Goal: Complete application form

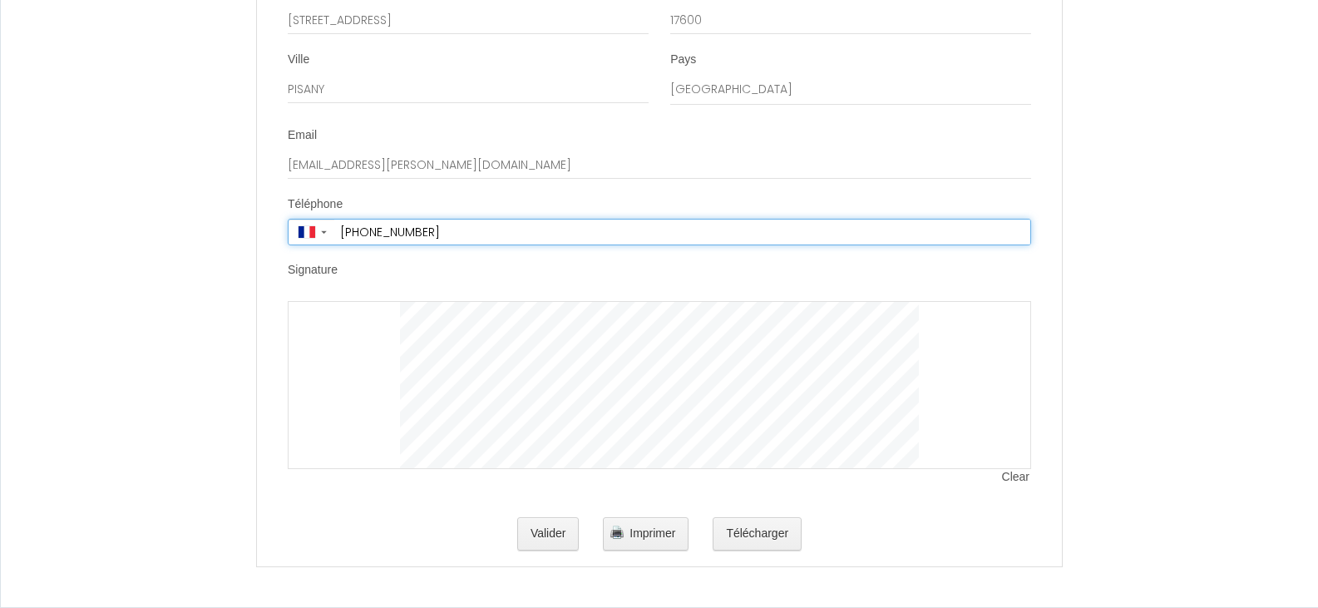
scroll to position [4549, 0]
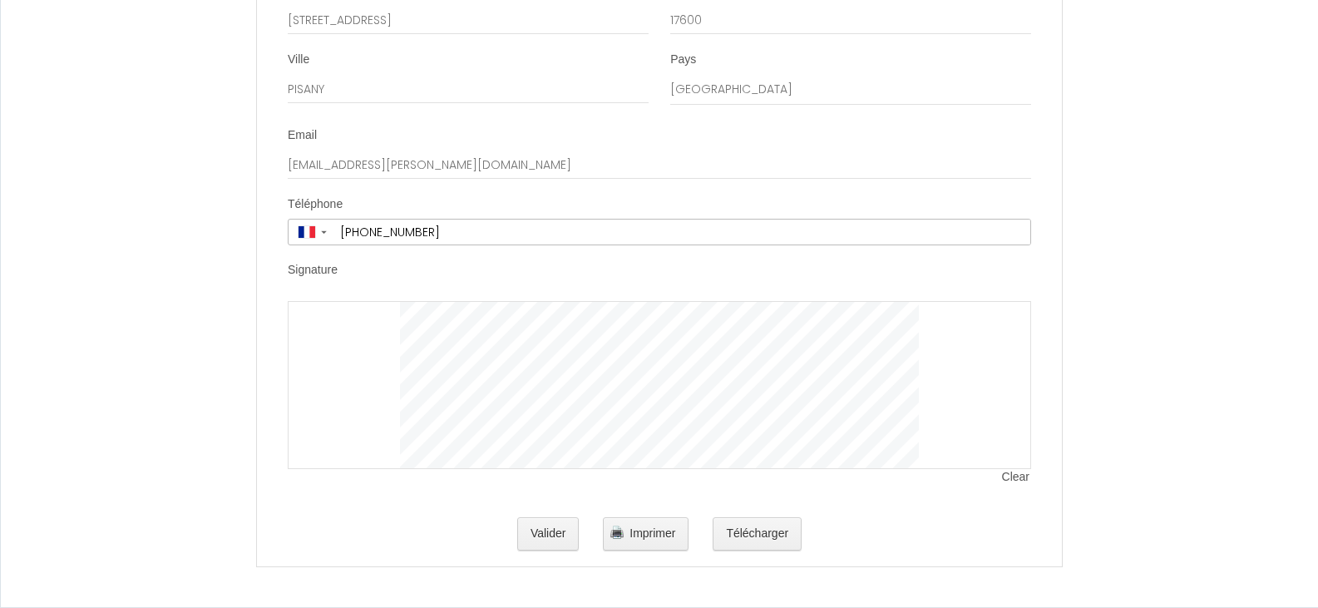
click at [389, 357] on div at bounding box center [660, 385] width 744 height 168
click at [649, 530] on span "Imprimer" at bounding box center [653, 532] width 46 height 13
click at [764, 529] on button "Télécharger" at bounding box center [757, 533] width 89 height 33
click at [549, 529] on button "Valider" at bounding box center [548, 533] width 62 height 33
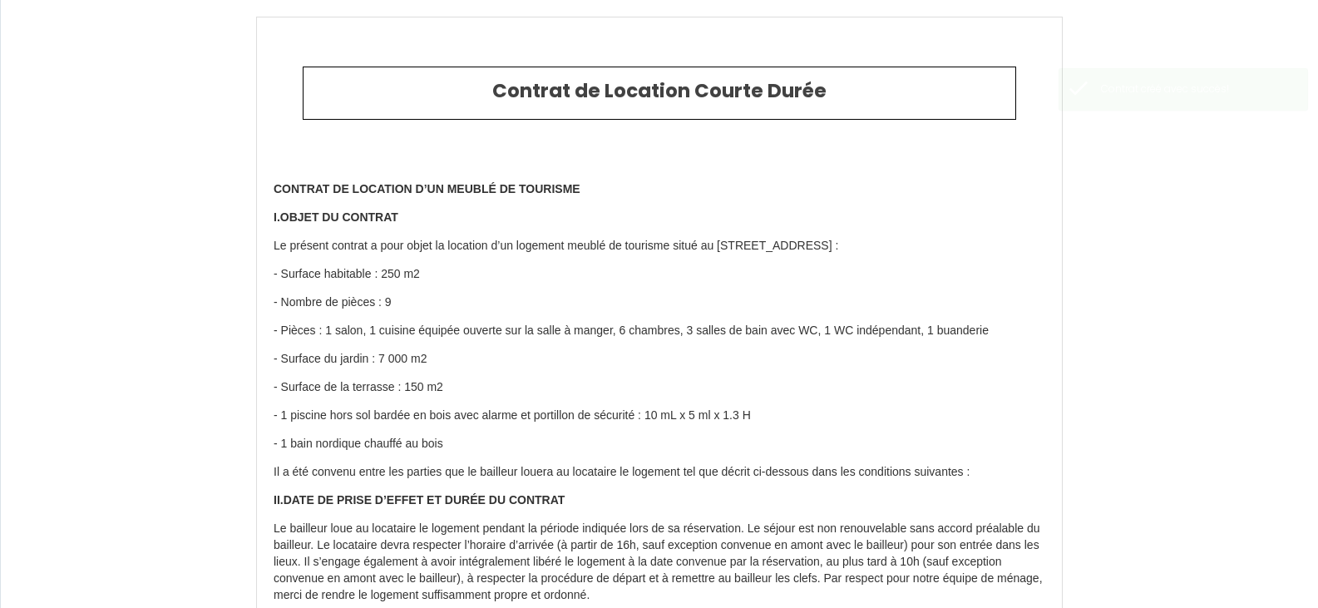
type input "250"
type input "1060"
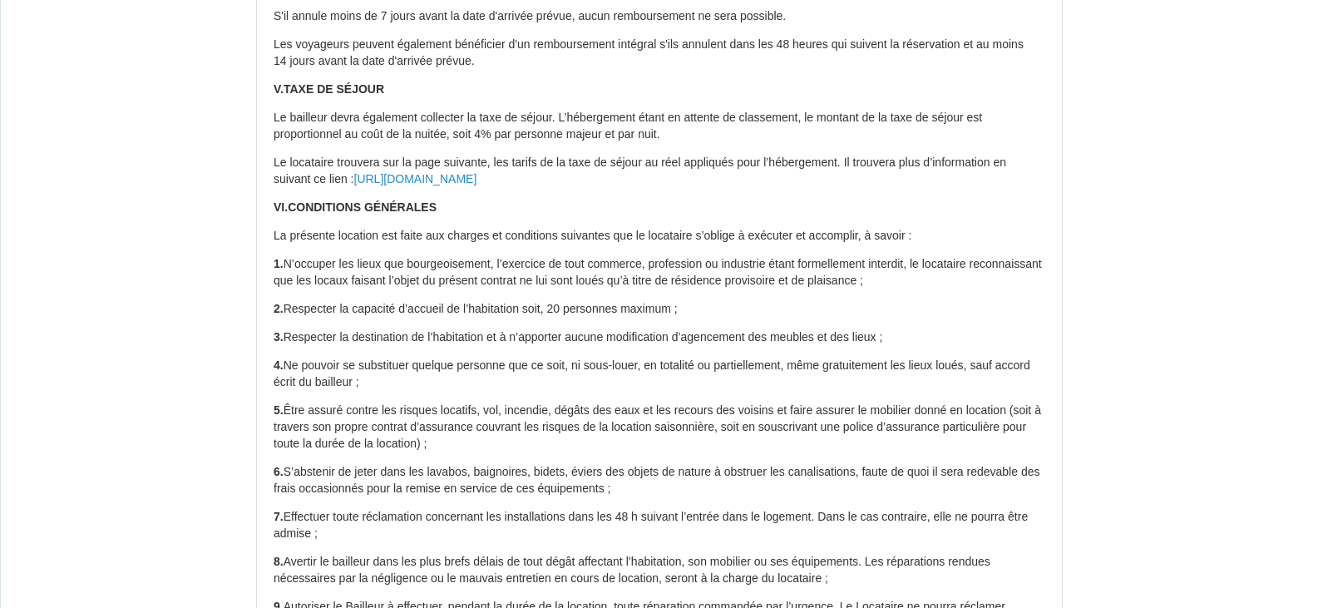
scroll to position [832, 0]
